Goal: Information Seeking & Learning: Learn about a topic

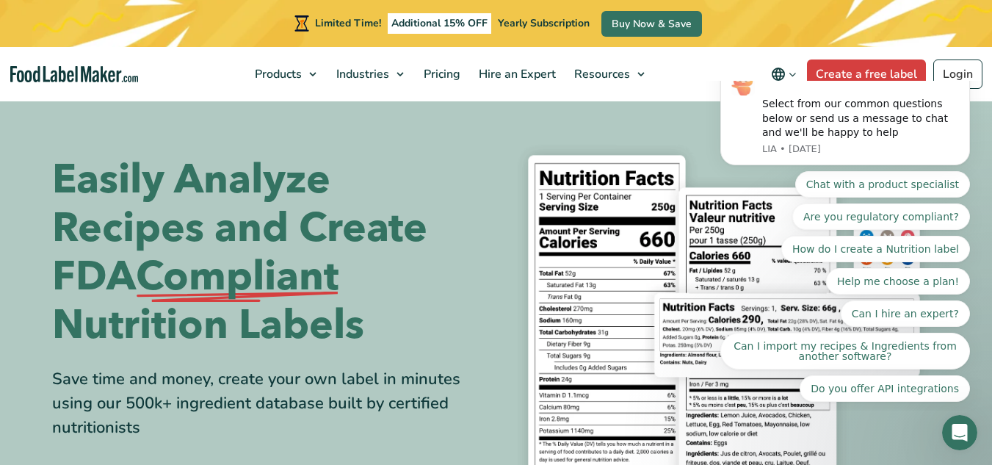
click at [412, 145] on div "Easily Analyze Recipes and Create FDA Compliant Nutrition Labels Save time and …" at bounding box center [496, 332] width 889 height 397
click at [951, 70] on link "Login" at bounding box center [958, 74] width 49 height 29
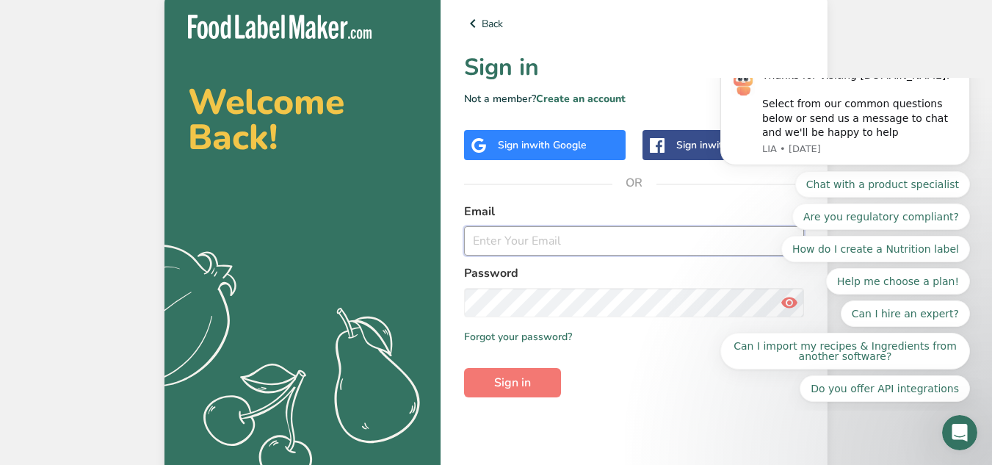
click at [530, 241] on input "email" at bounding box center [634, 240] width 340 height 29
click at [82, 212] on div "Welcome Back! .a{fill:#f5f3ed;} Back Sign in Not a member? Create an account Si…" at bounding box center [496, 235] width 992 height 471
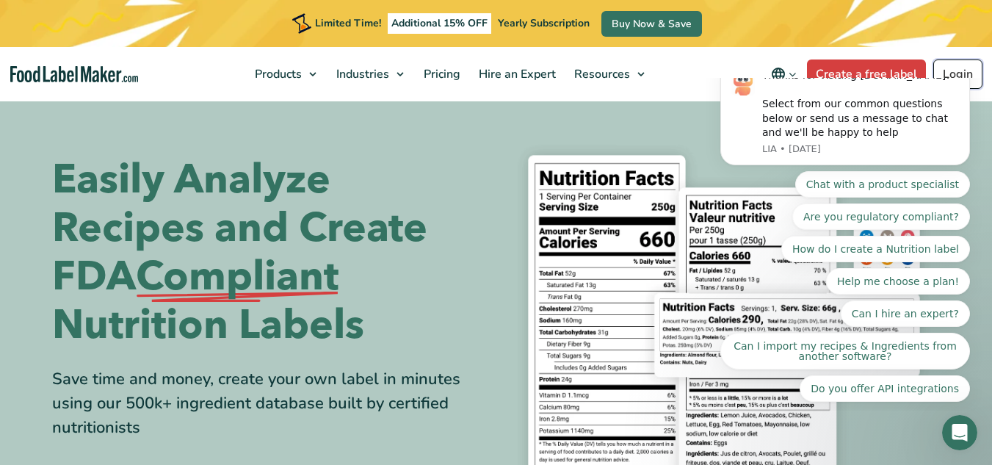
click at [960, 72] on link "Login" at bounding box center [958, 74] width 49 height 29
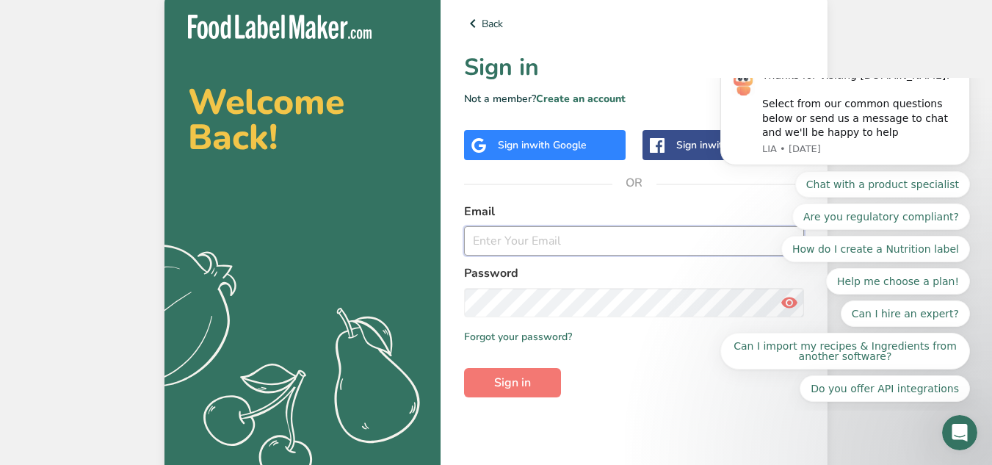
click at [517, 236] on input "email" at bounding box center [634, 240] width 340 height 29
drag, startPoint x: 517, startPoint y: 236, endPoint x: 620, endPoint y: 78, distance: 188.5
click at [620, 78] on h1 "Sign in" at bounding box center [634, 67] width 340 height 35
click at [500, 237] on input "email" at bounding box center [634, 240] width 340 height 29
type input "c"
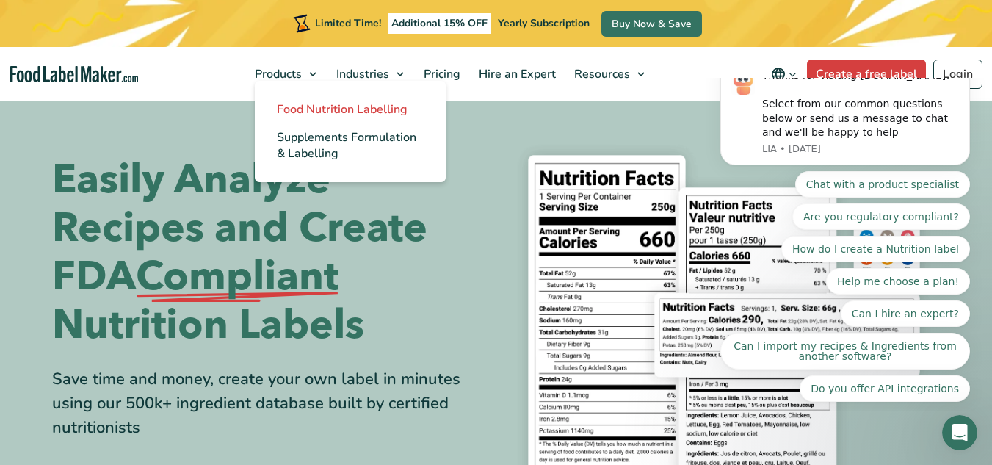
click at [309, 111] on span "Food Nutrition Labelling" at bounding box center [342, 109] width 131 height 16
